Goal: Information Seeking & Learning: Learn about a topic

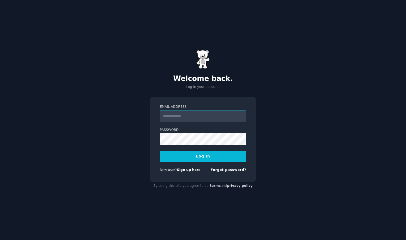
click at [204, 112] on input "Email Address" at bounding box center [203, 116] width 87 height 12
type input "**********"
click at [203, 152] on button "Log In" at bounding box center [203, 156] width 87 height 11
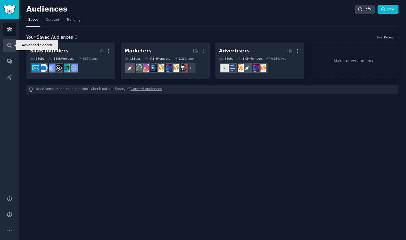
click at [8, 45] on icon "Sidebar" at bounding box center [10, 45] width 6 height 6
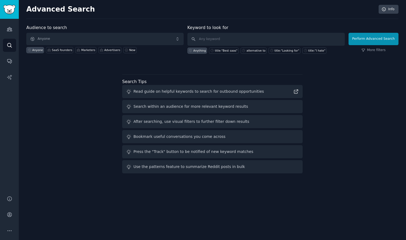
click at [49, 34] on span "Anyone" at bounding box center [104, 39] width 157 height 12
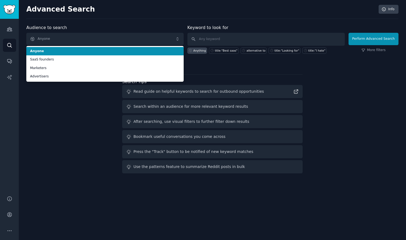
click at [49, 34] on span "Anyone" at bounding box center [104, 39] width 157 height 12
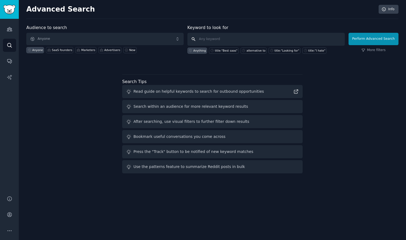
click at [225, 38] on input "text" at bounding box center [266, 39] width 157 height 13
type input "manychat alternative"
click at [375, 39] on button "Perform Advanced Search" at bounding box center [374, 39] width 50 height 12
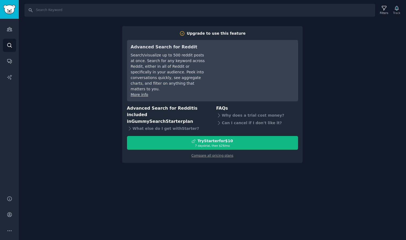
click at [84, 76] on div "Search Filters Track Upgrade to use this feature Advanced Search for Reddit Sea…" at bounding box center [212, 120] width 387 height 240
